Goal: Transaction & Acquisition: Purchase product/service

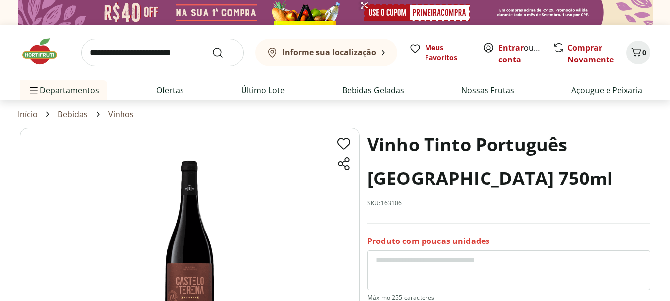
drag, startPoint x: 197, startPoint y: 250, endPoint x: 194, endPoint y: 264, distance: 13.8
click at [198, 251] on img at bounding box center [190, 247] width 340 height 238
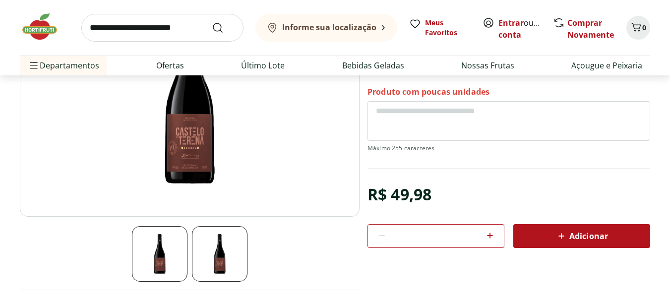
scroll to position [177, 0]
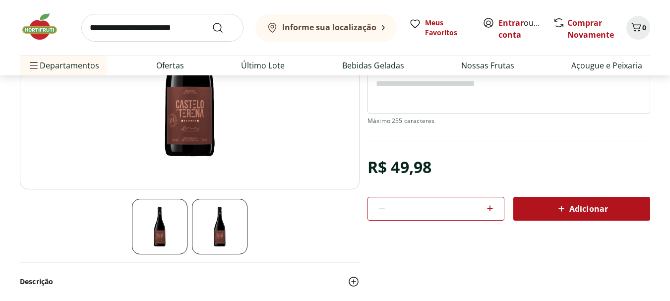
click at [179, 236] on img at bounding box center [160, 227] width 56 height 56
click at [223, 224] on img at bounding box center [220, 227] width 56 height 56
click at [196, 131] on img at bounding box center [190, 70] width 340 height 238
click at [234, 222] on img at bounding box center [220, 227] width 56 height 56
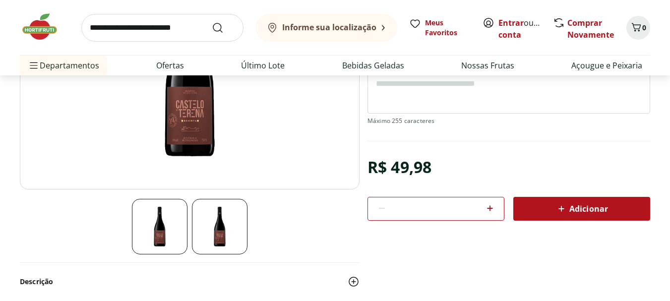
click at [173, 231] on img at bounding box center [160, 227] width 56 height 56
click at [184, 122] on img at bounding box center [190, 70] width 340 height 238
